Goal: Transaction & Acquisition: Download file/media

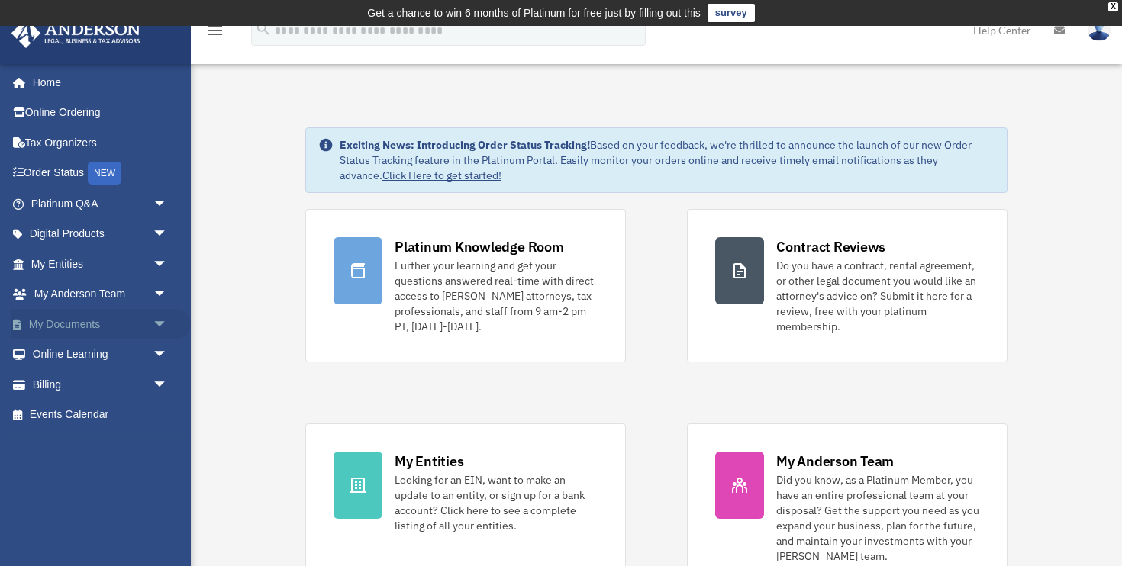
click at [161, 321] on span "arrow_drop_down" at bounding box center [168, 324] width 31 height 31
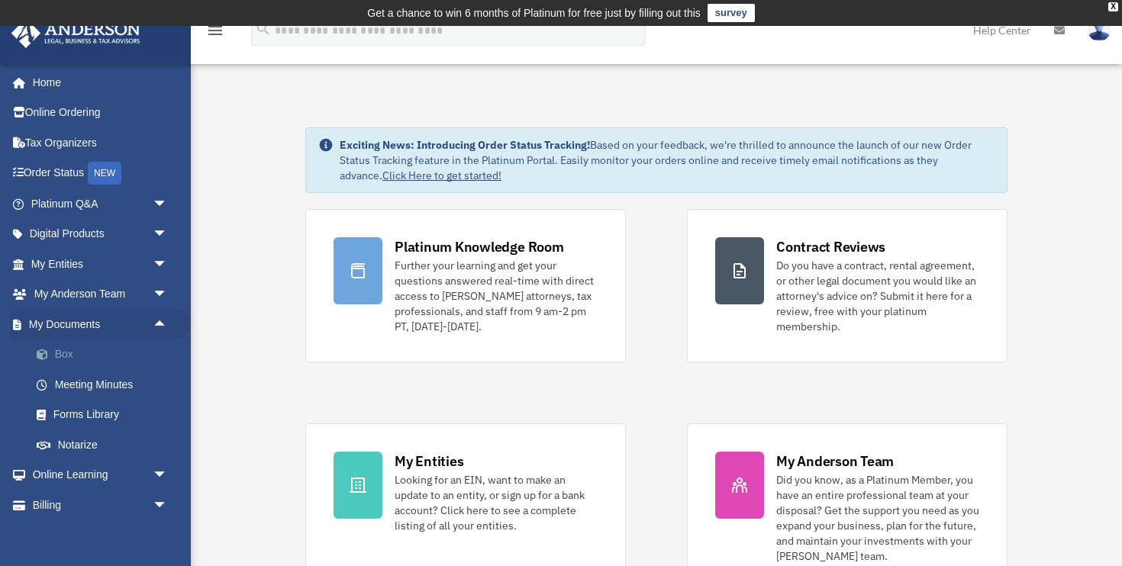
click at [91, 357] on link "Box" at bounding box center [105, 355] width 169 height 31
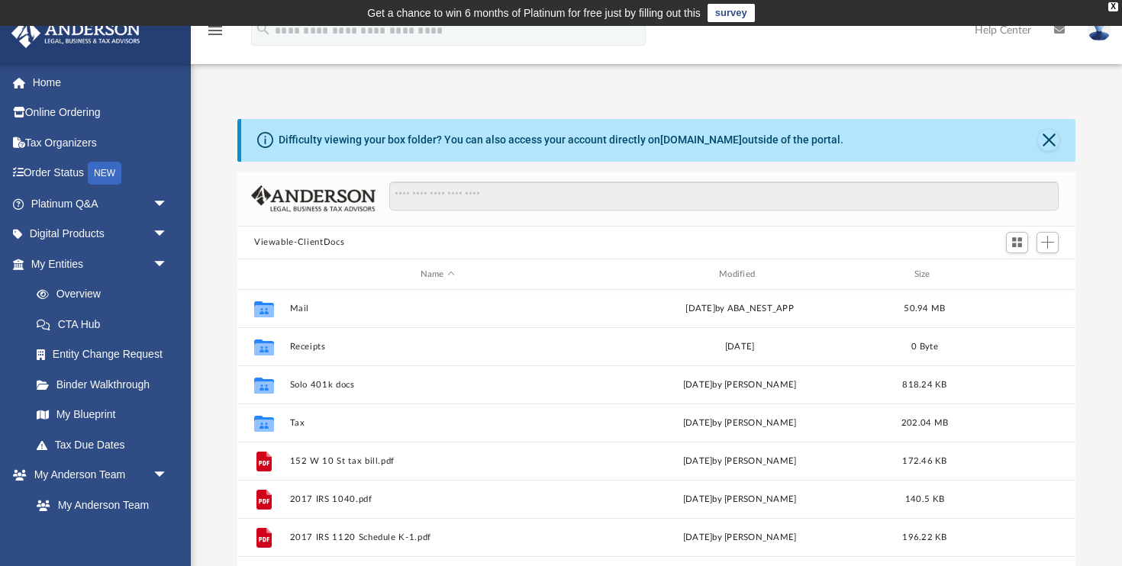
scroll to position [157, 0]
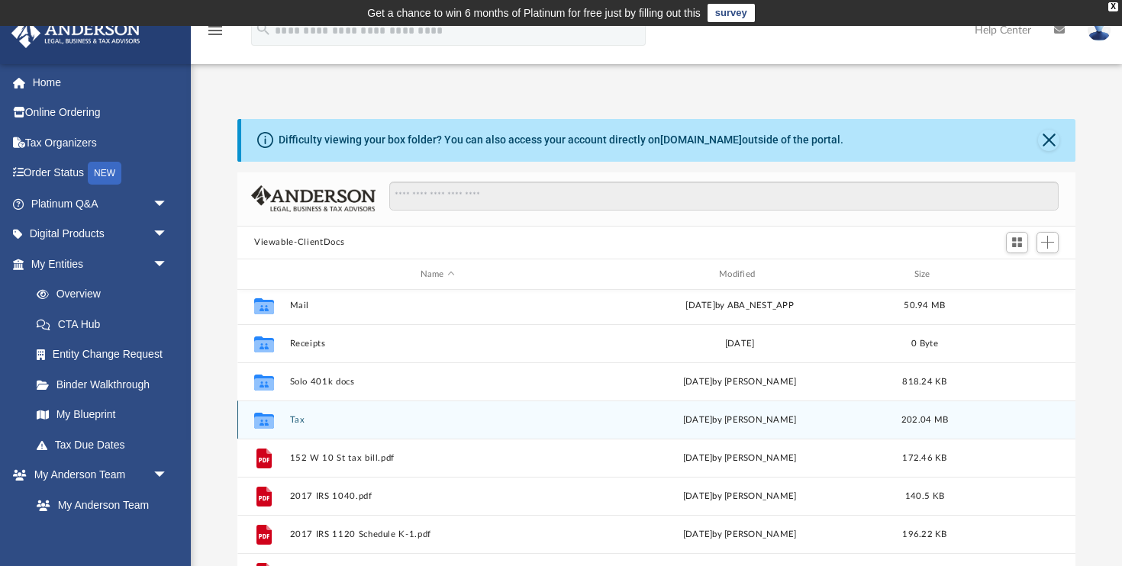
click at [295, 420] on button "Tax" at bounding box center [437, 420] width 295 height 10
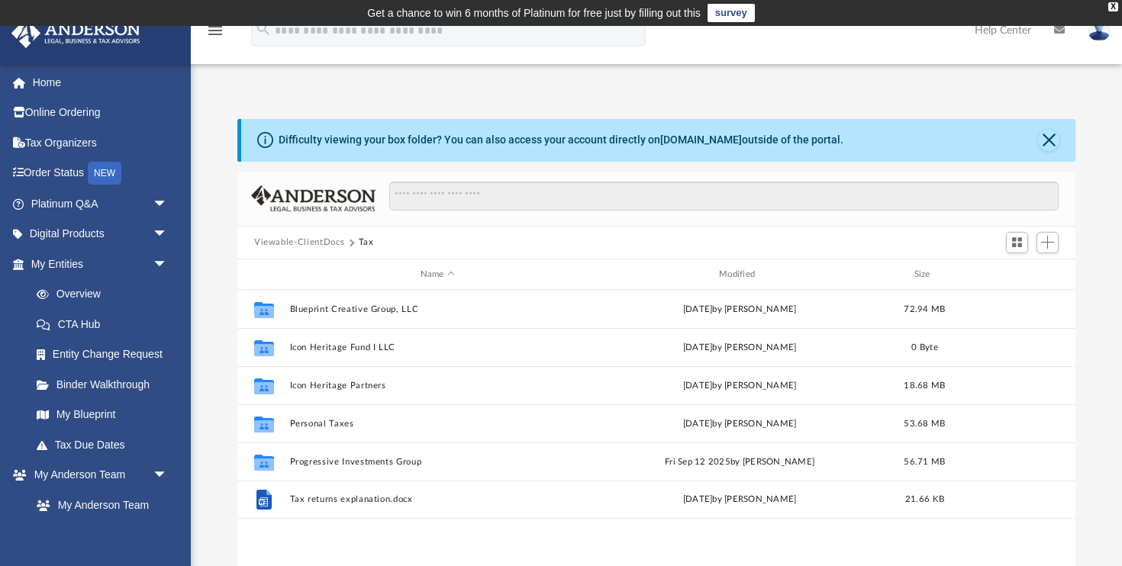
scroll to position [0, 0]
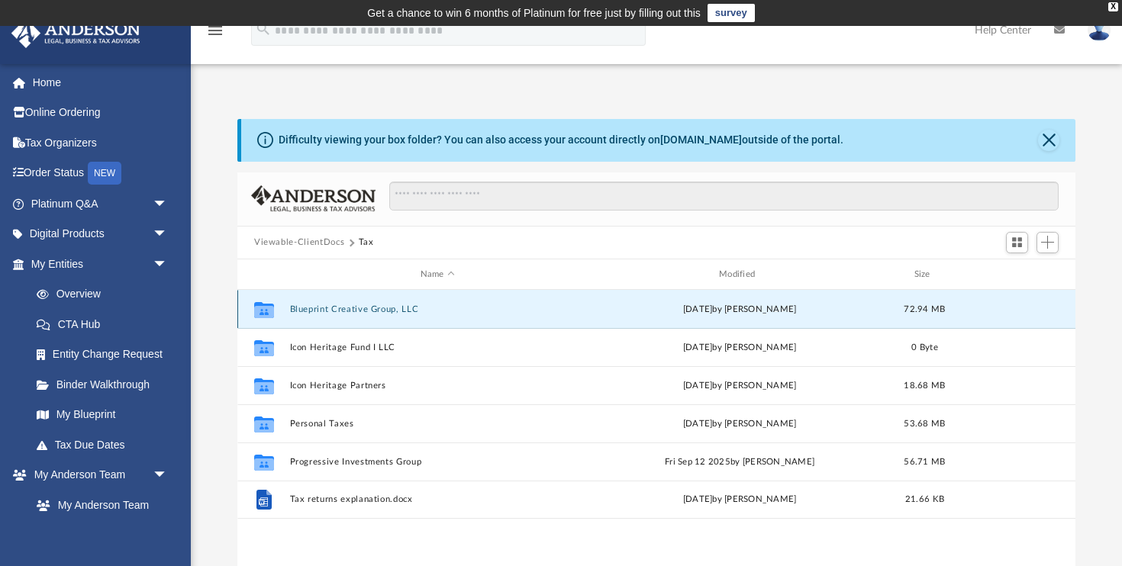
click at [345, 311] on button "Blueprint Creative Group, LLC" at bounding box center [437, 310] width 295 height 10
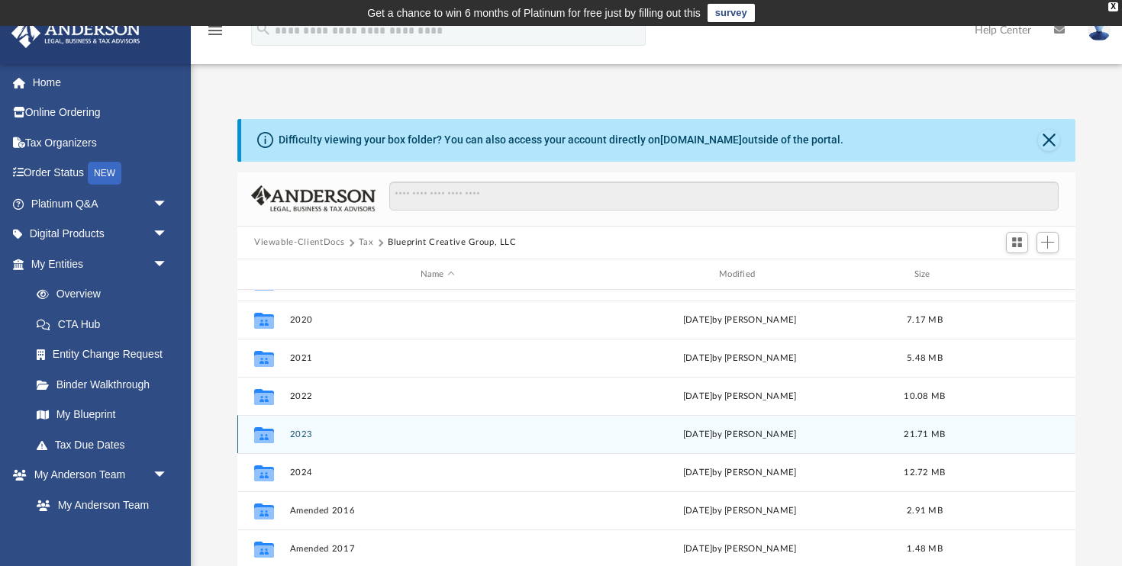
scroll to position [130, 0]
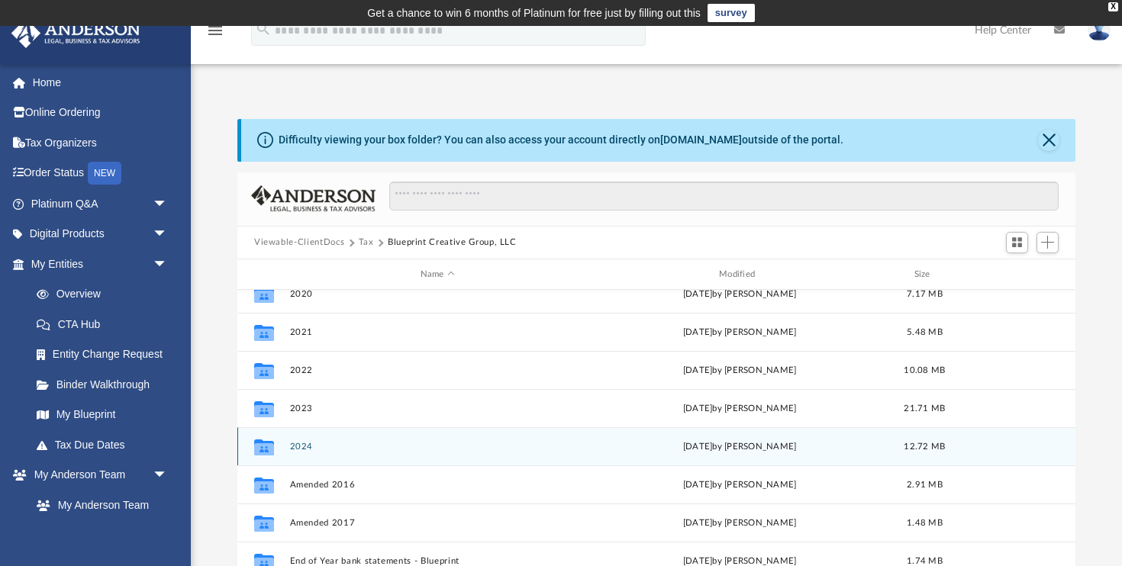
click at [299, 448] on button "2024" at bounding box center [437, 447] width 295 height 10
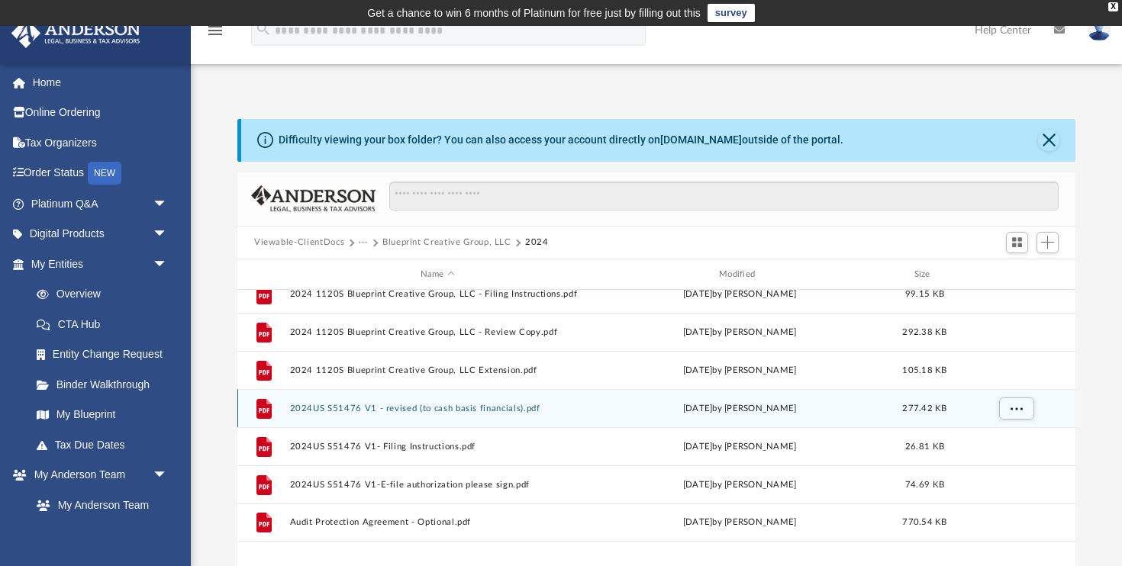
scroll to position [0, 0]
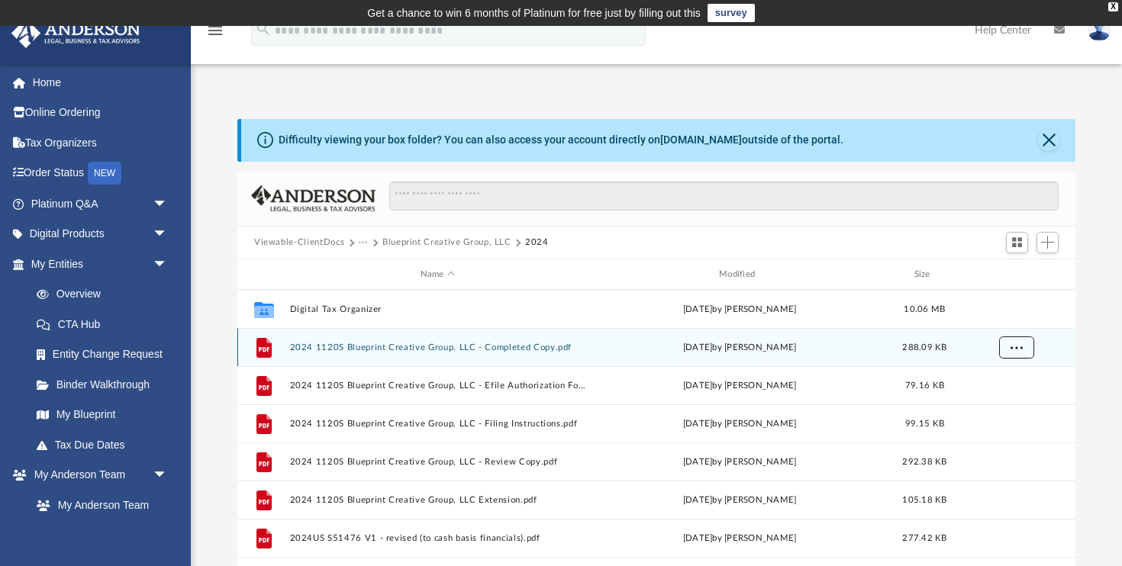
click at [1018, 347] on span "More options" at bounding box center [1017, 348] width 12 height 8
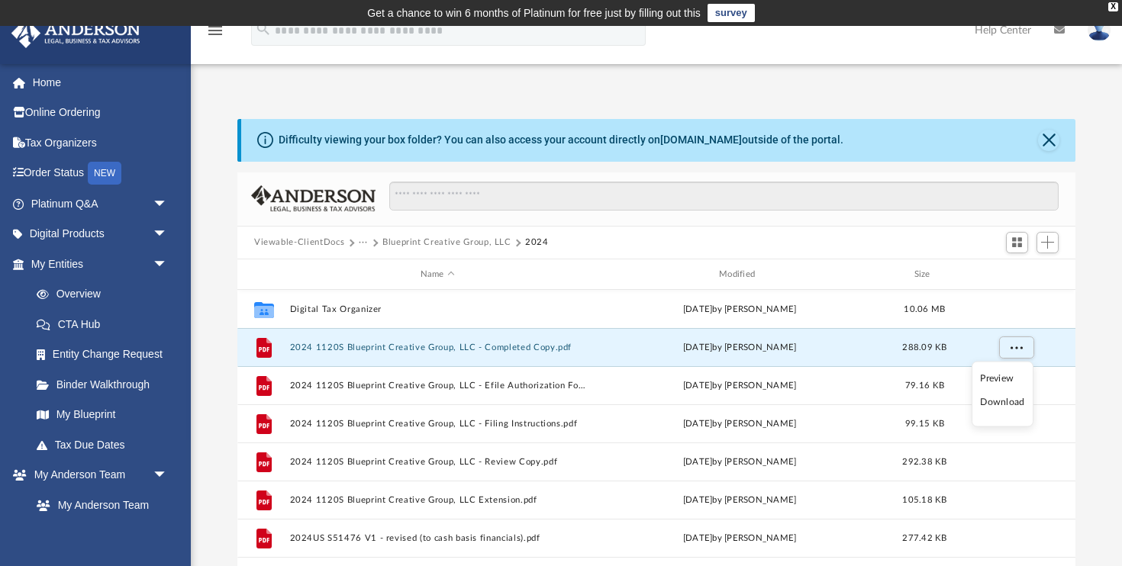
click at [994, 399] on li "Download" at bounding box center [1002, 403] width 44 height 16
click at [361, 244] on button "···" at bounding box center [364, 243] width 10 height 14
click at [373, 270] on li "Tax" at bounding box center [373, 269] width 15 height 16
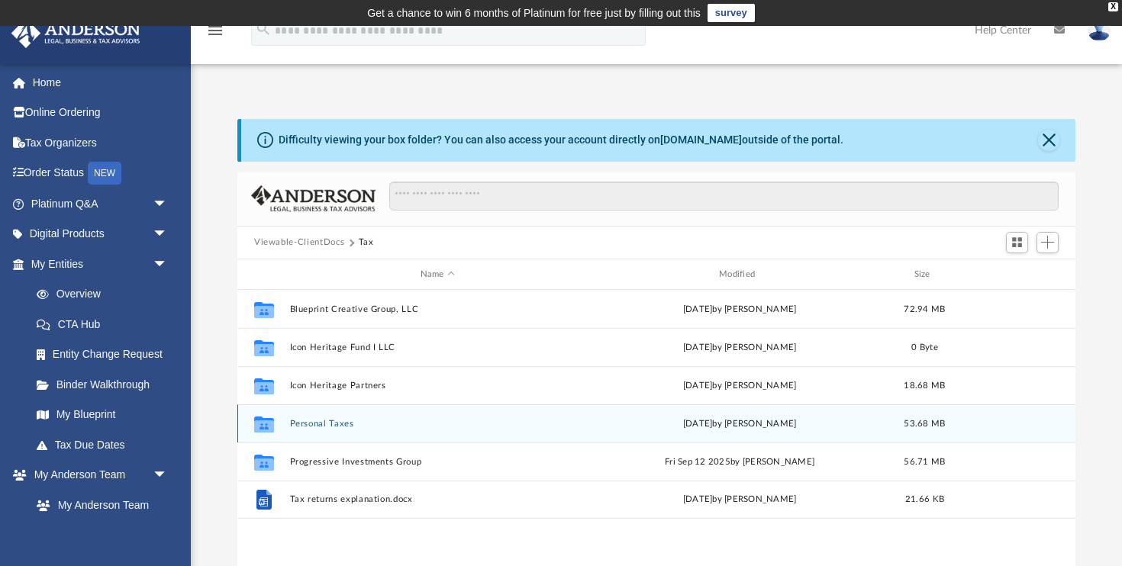
click at [311, 425] on button "Personal Taxes" at bounding box center [437, 424] width 295 height 10
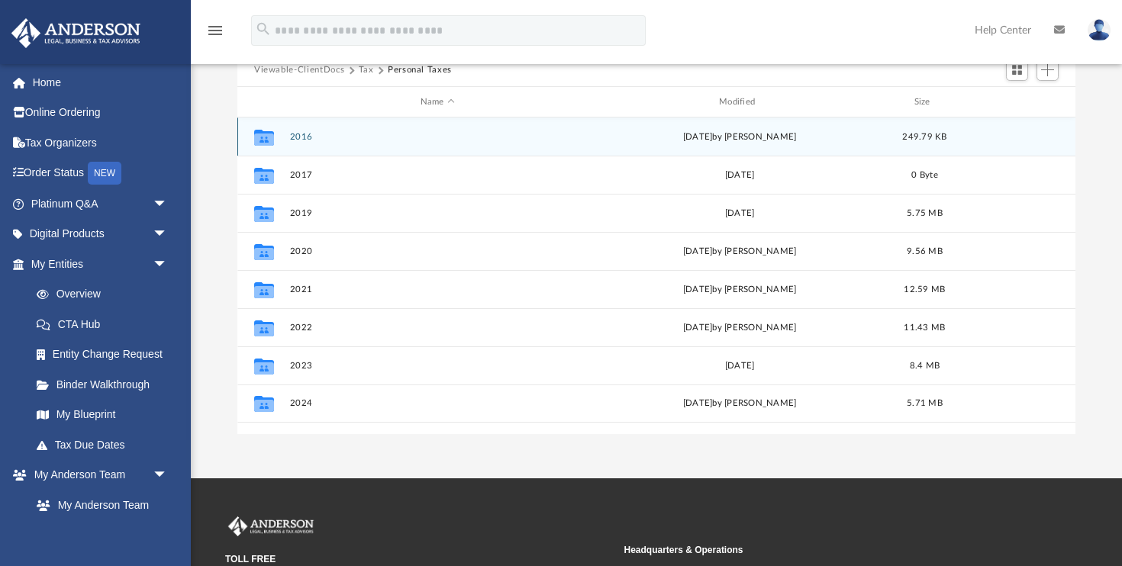
scroll to position [194, 0]
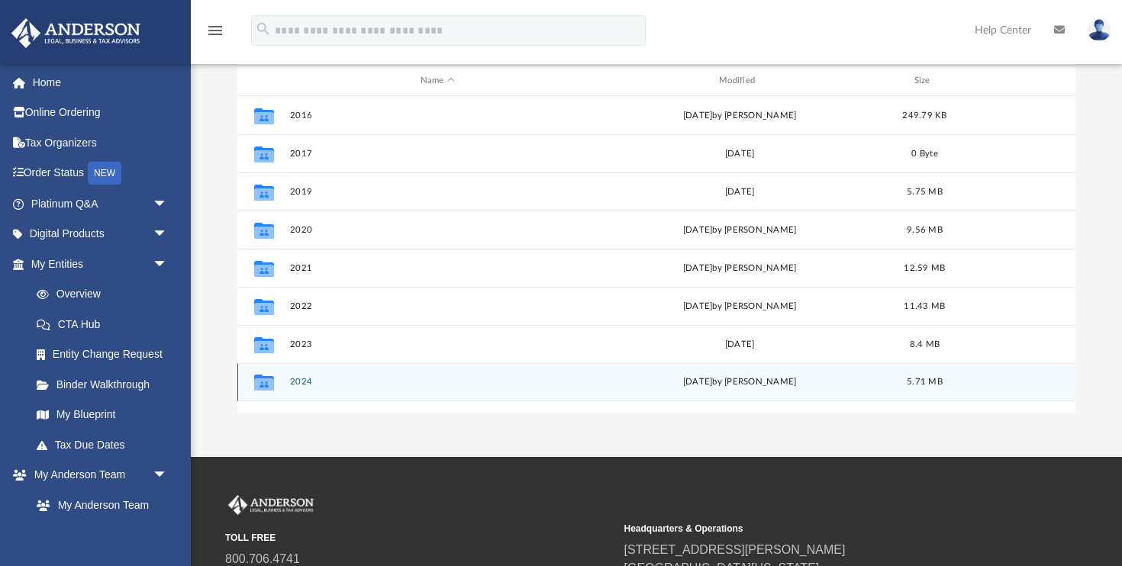
click at [304, 380] on button "2024" at bounding box center [437, 383] width 295 height 10
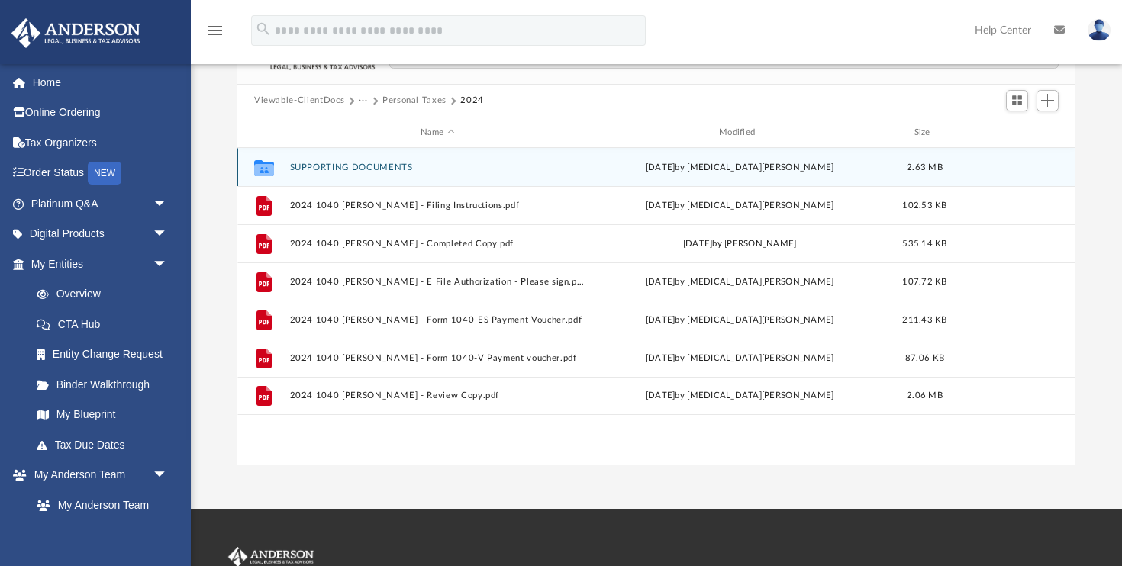
scroll to position [141, 0]
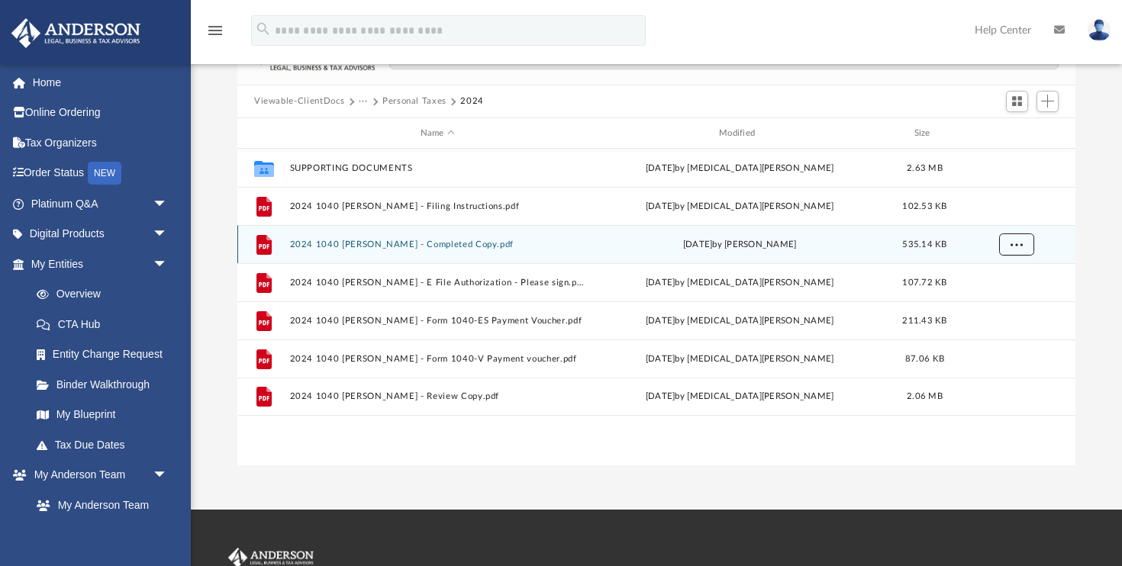
click at [1012, 244] on span "More options" at bounding box center [1017, 244] width 12 height 8
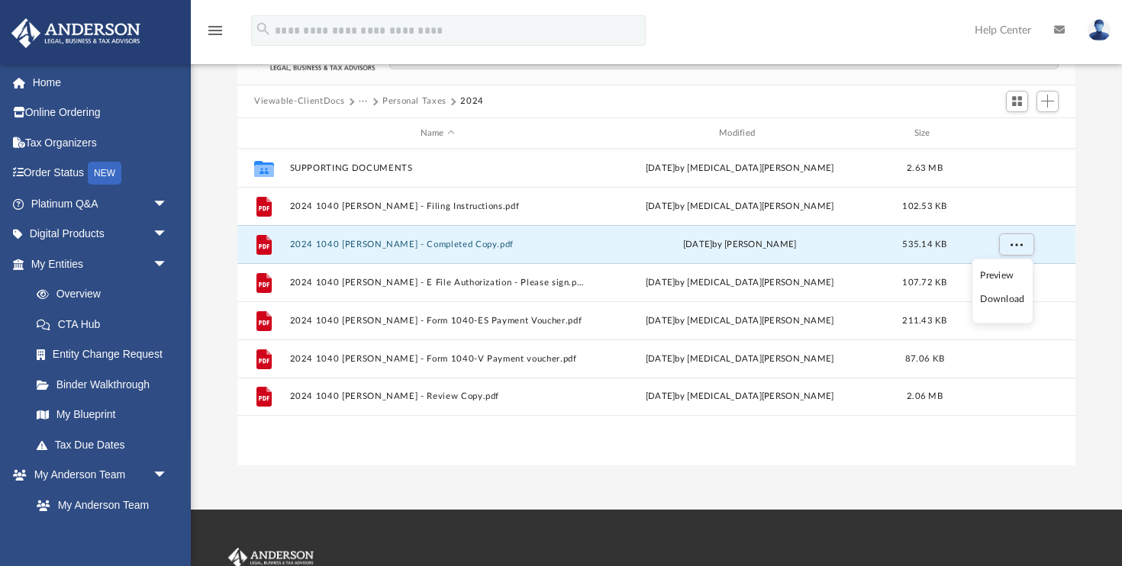
click at [1004, 302] on li "Download" at bounding box center [1002, 300] width 44 height 16
